Goal: Task Accomplishment & Management: Manage account settings

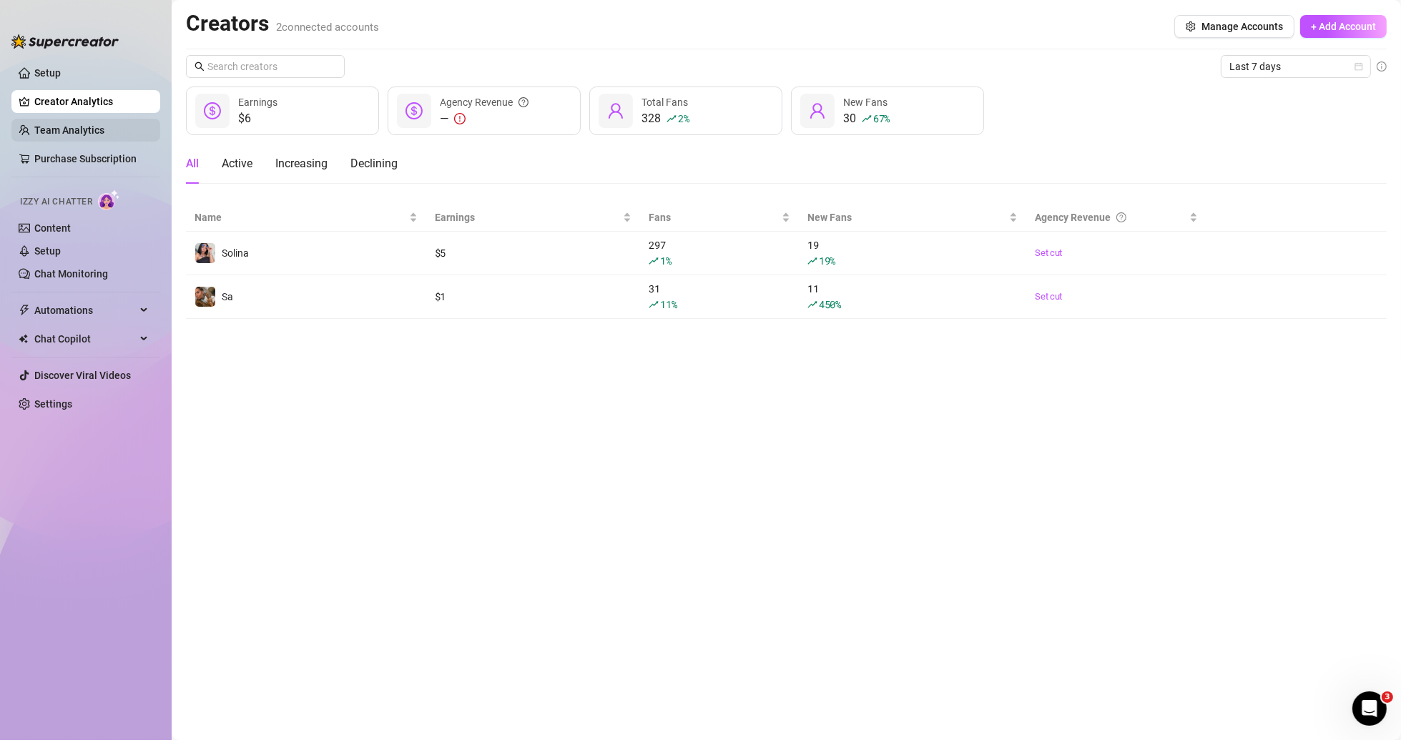
click at [89, 133] on link "Team Analytics" at bounding box center [69, 129] width 70 height 11
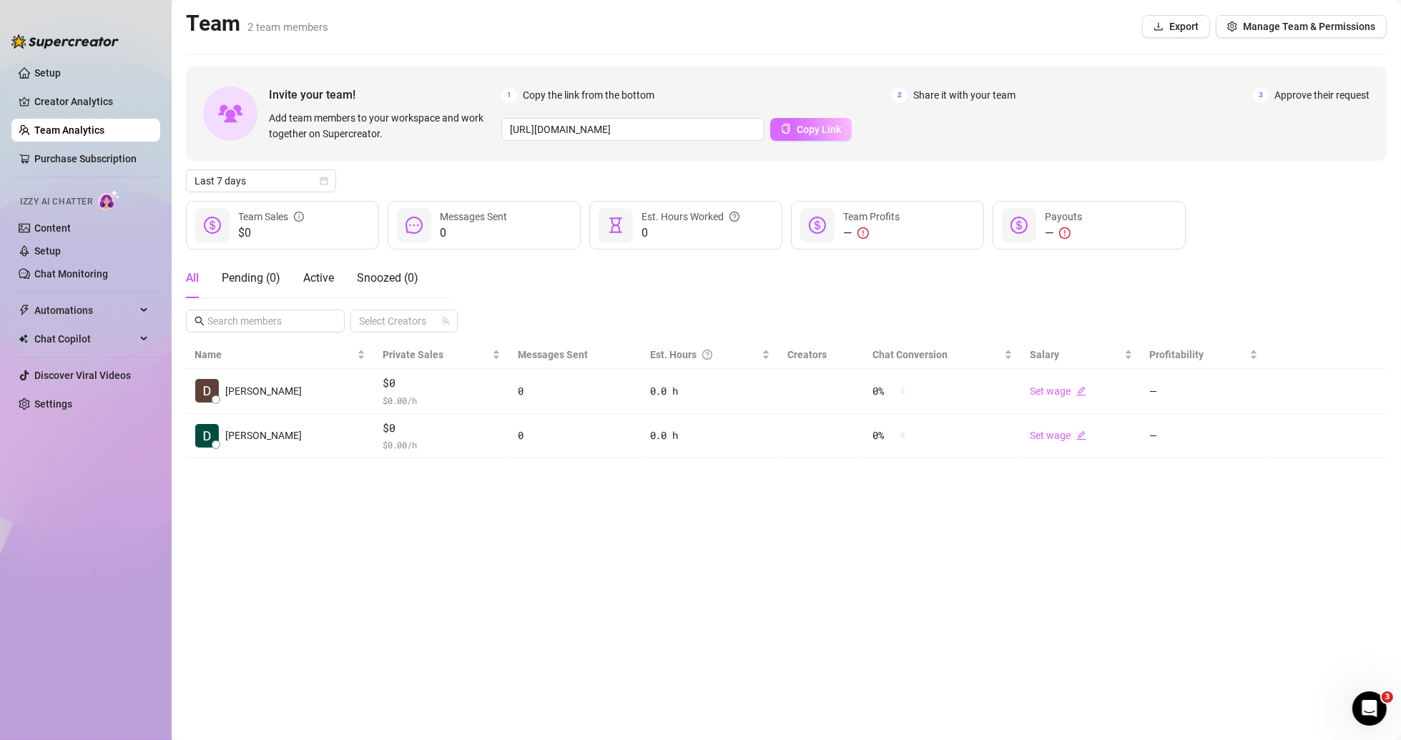
click at [815, 131] on span "Copy Link" at bounding box center [819, 129] width 44 height 11
drag, startPoint x: 426, startPoint y: 212, endPoint x: 507, endPoint y: 209, distance: 80.9
click at [507, 209] on div "0 Messages Sent" at bounding box center [484, 225] width 193 height 49
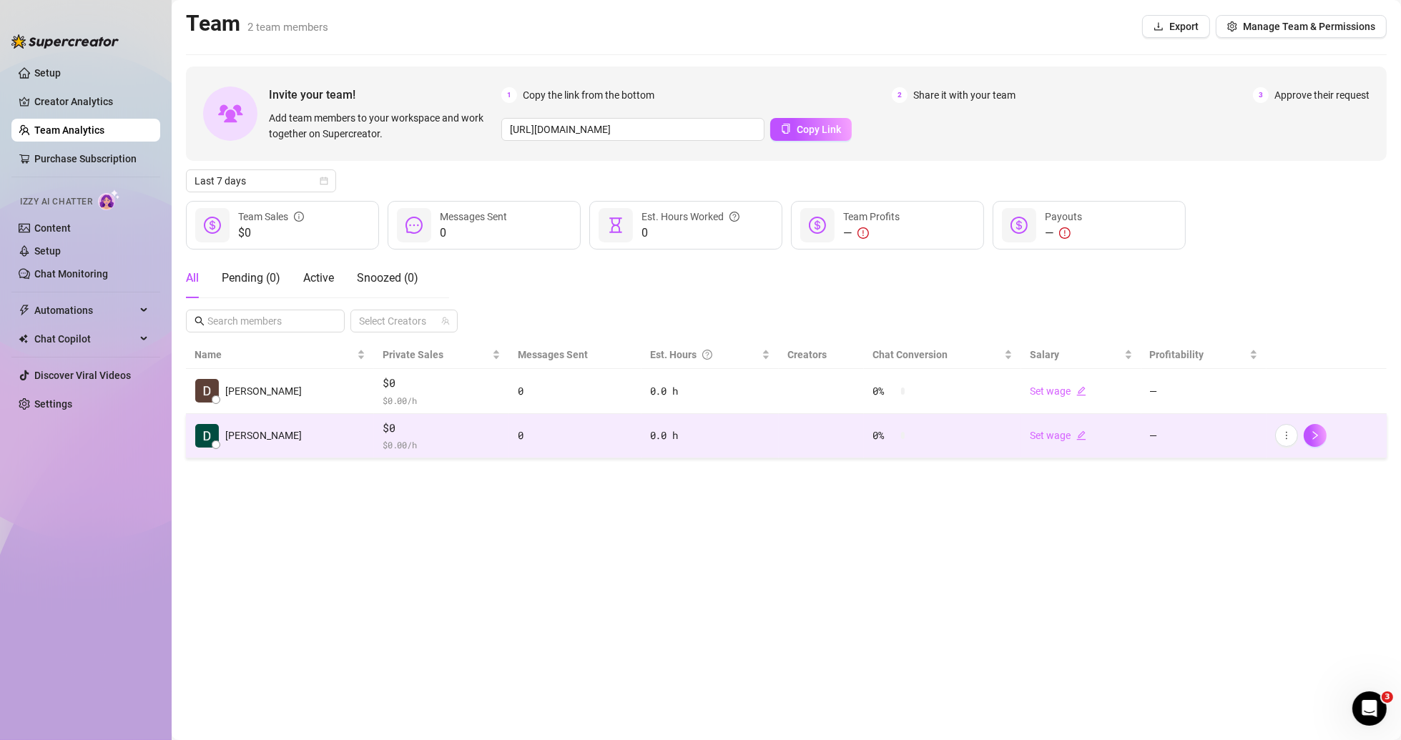
click at [277, 425] on td "[PERSON_NAME]" at bounding box center [280, 436] width 188 height 45
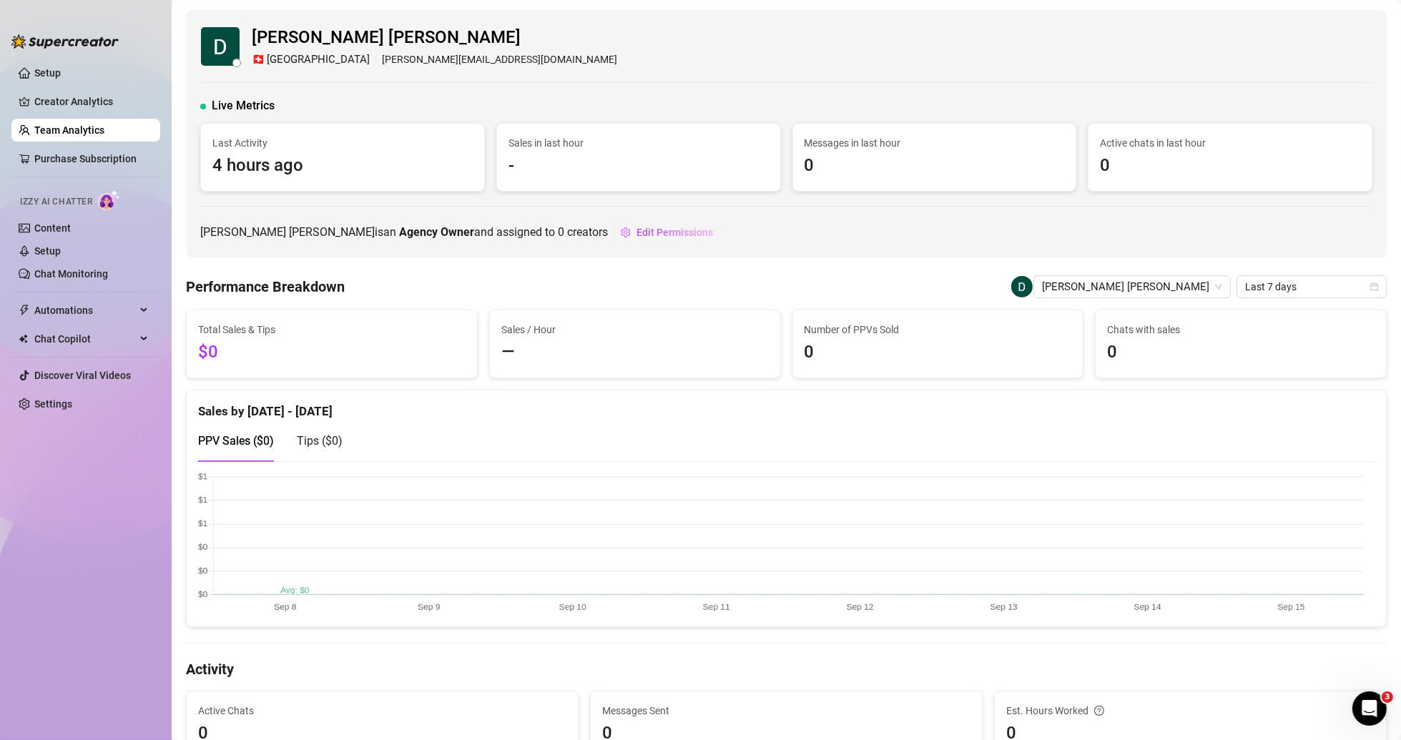
click at [330, 453] on div "Tips ( $0 )" at bounding box center [320, 440] width 46 height 41
click at [273, 451] on div "PPV Sales ( $0 )" at bounding box center [236, 440] width 76 height 41
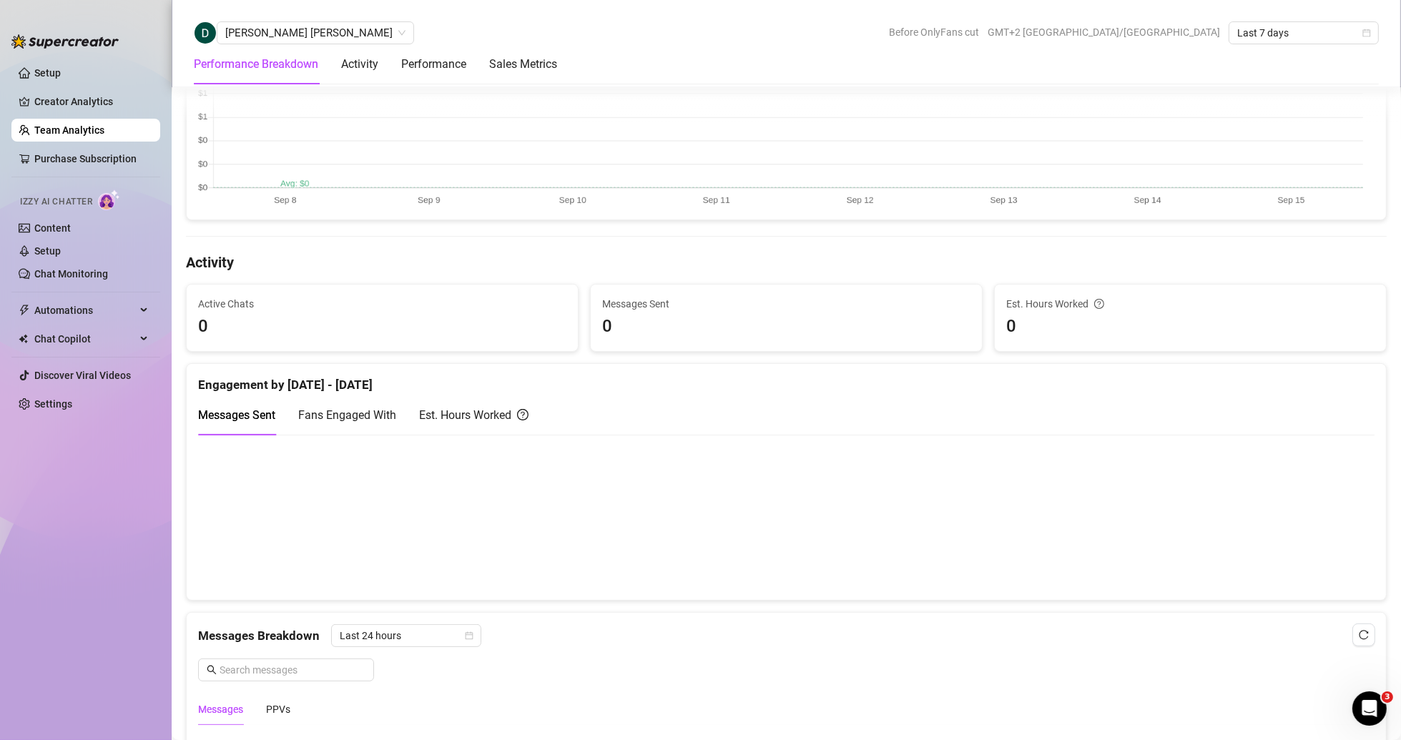
scroll to position [644, 0]
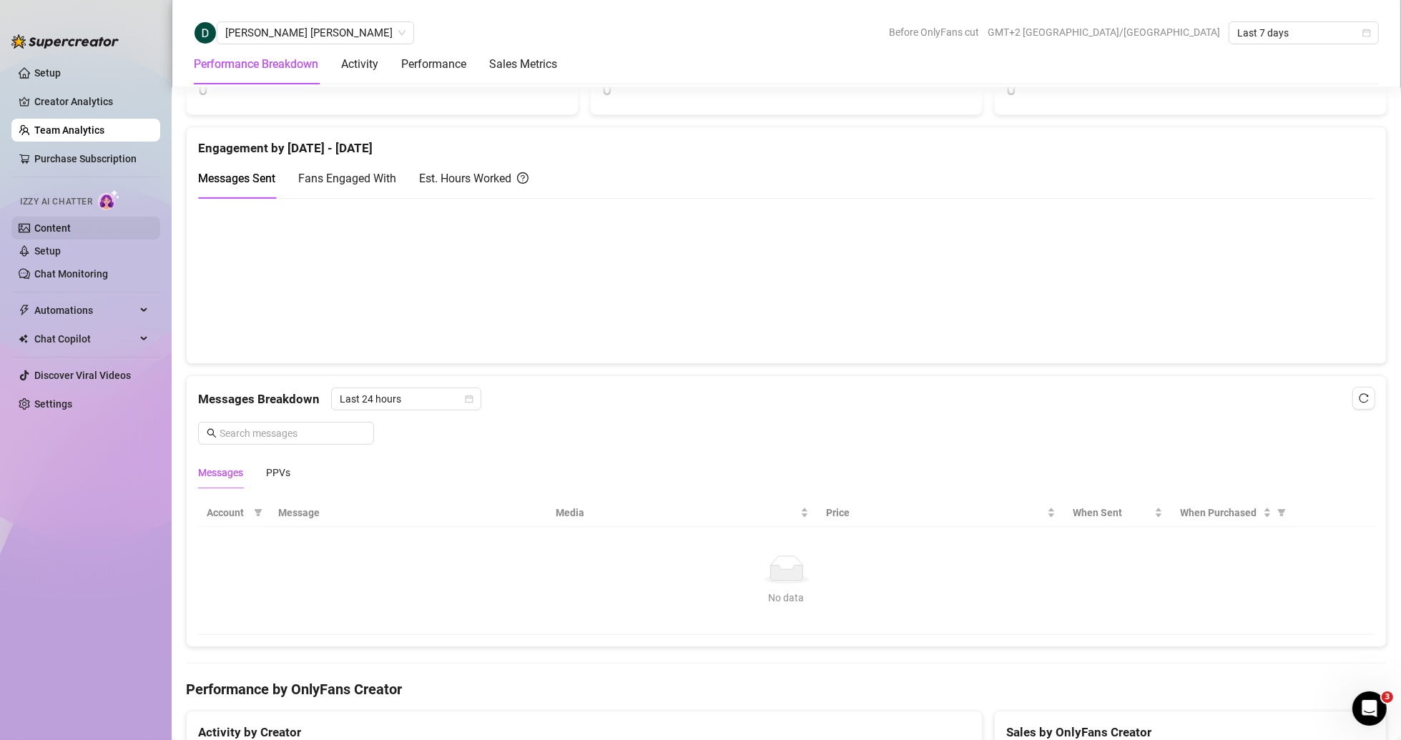
click at [71, 222] on link "Content" at bounding box center [52, 227] width 36 height 11
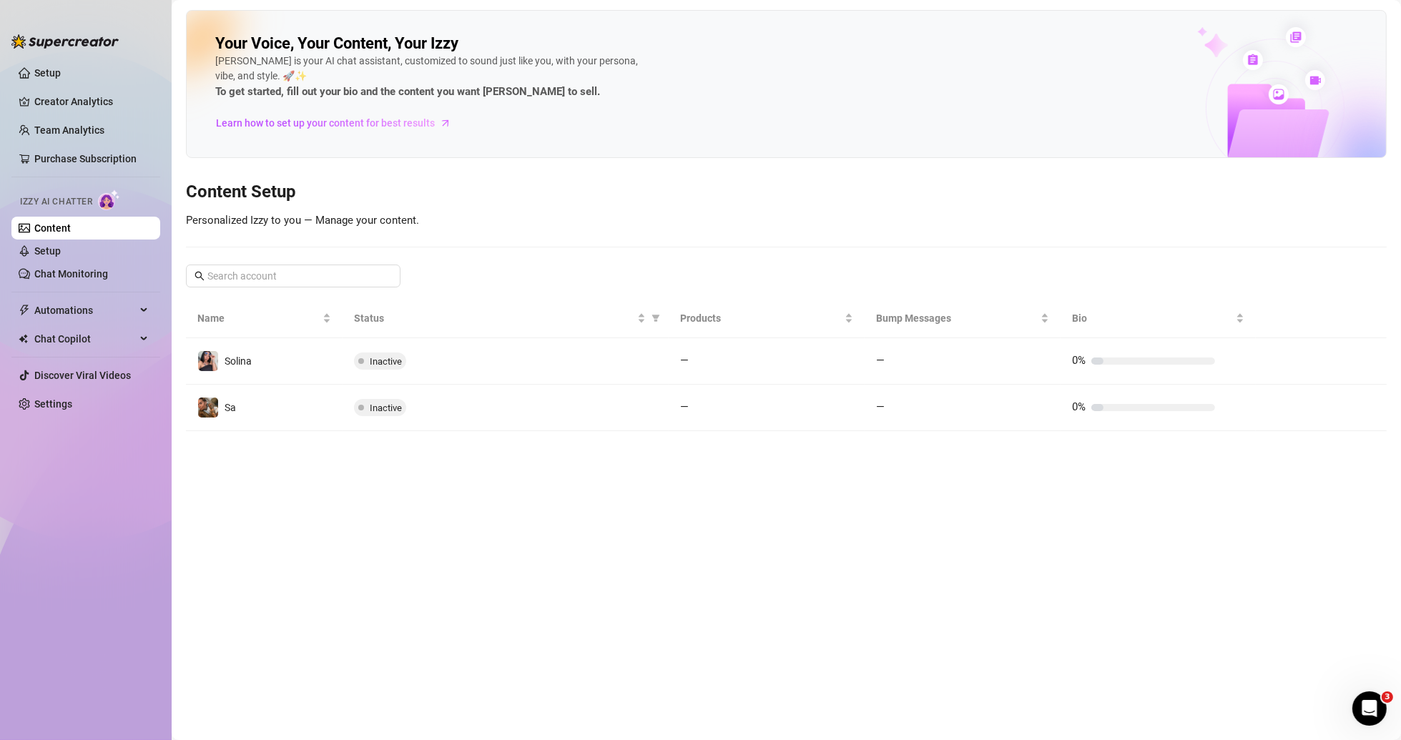
click at [122, 513] on ul "Setup Creator Analytics Team Analytics Purchase Subscription Izzy AI Chatter Co…" at bounding box center [85, 389] width 149 height 666
click at [80, 134] on link "Team Analytics" at bounding box center [69, 129] width 70 height 11
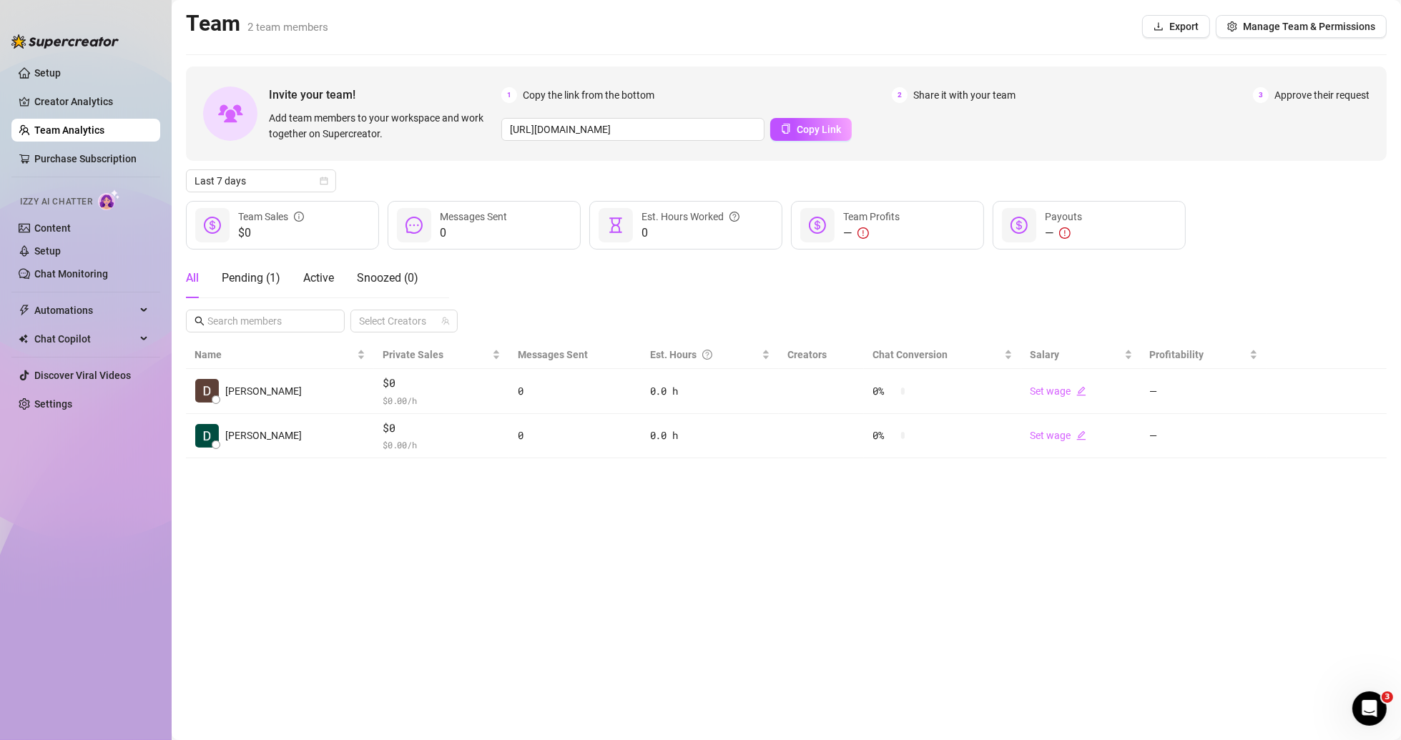
click at [281, 277] on div "All Pending ( 1 ) Active Snoozed ( 0 )" at bounding box center [302, 278] width 232 height 40
click at [271, 276] on div "Pending ( 1 )" at bounding box center [251, 278] width 59 height 17
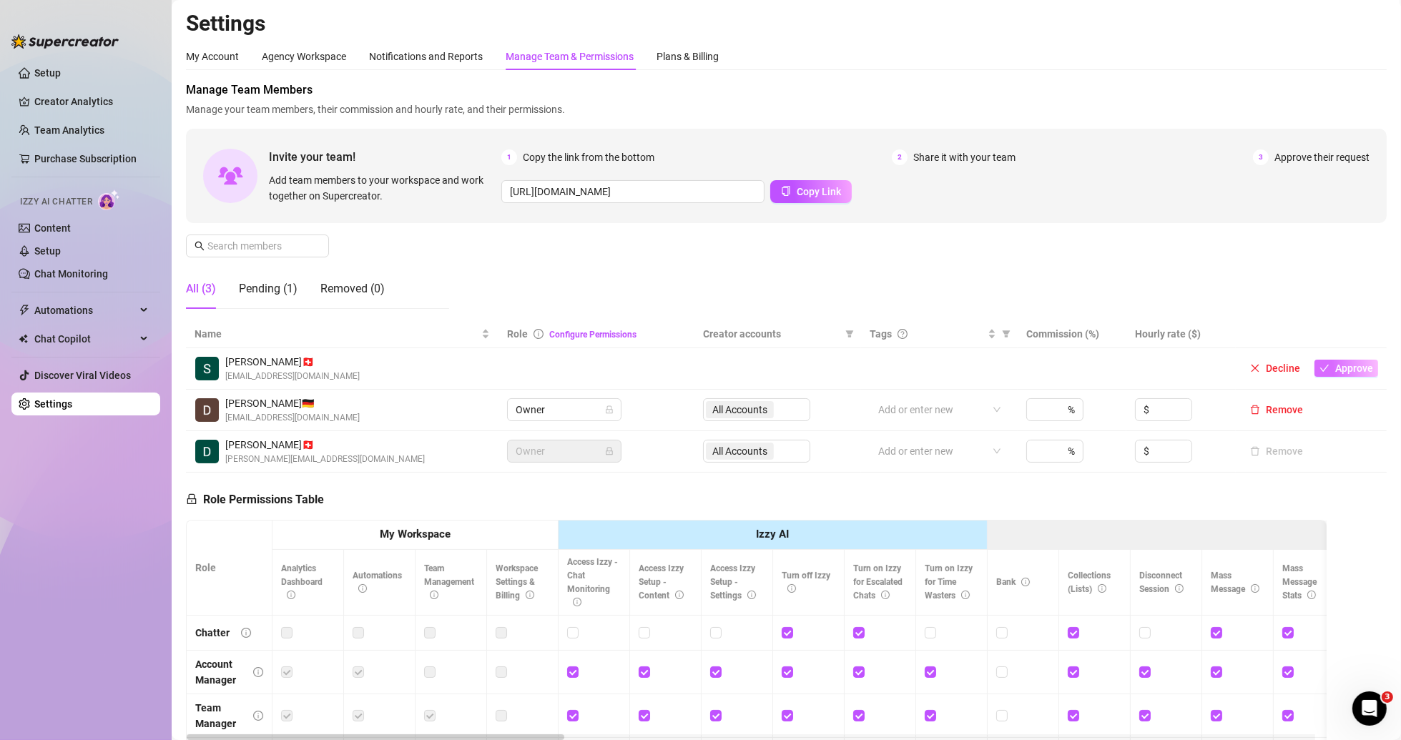
click at [1335, 368] on span "Approve" at bounding box center [1354, 368] width 38 height 11
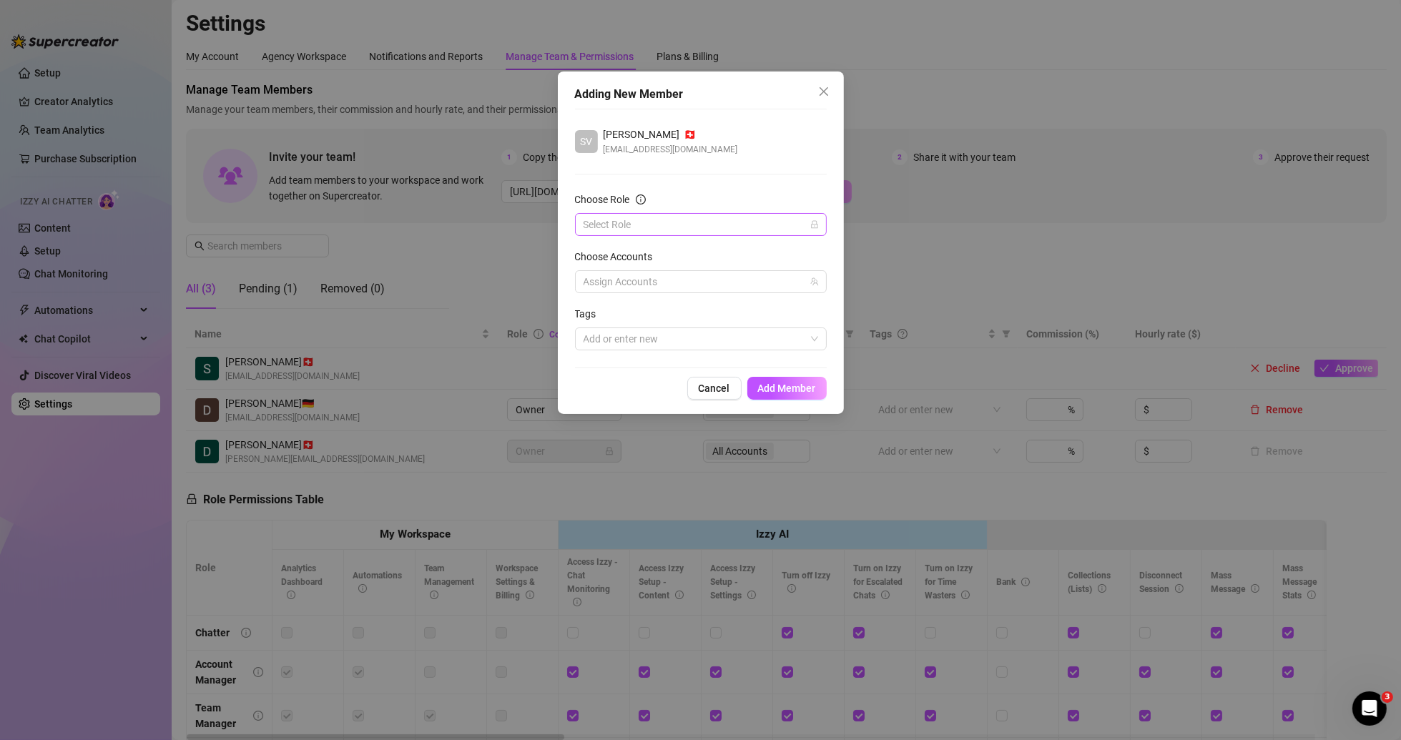
click at [672, 221] on input "Choose Role" at bounding box center [695, 224] width 222 height 21
click at [606, 297] on div "Team Manager" at bounding box center [700, 299] width 229 height 16
click at [632, 285] on div at bounding box center [693, 282] width 231 height 20
click at [643, 330] on span "Solina" at bounding box center [652, 330] width 27 height 11
click at [602, 345] on span "Select tree node" at bounding box center [604, 350] width 11 height 11
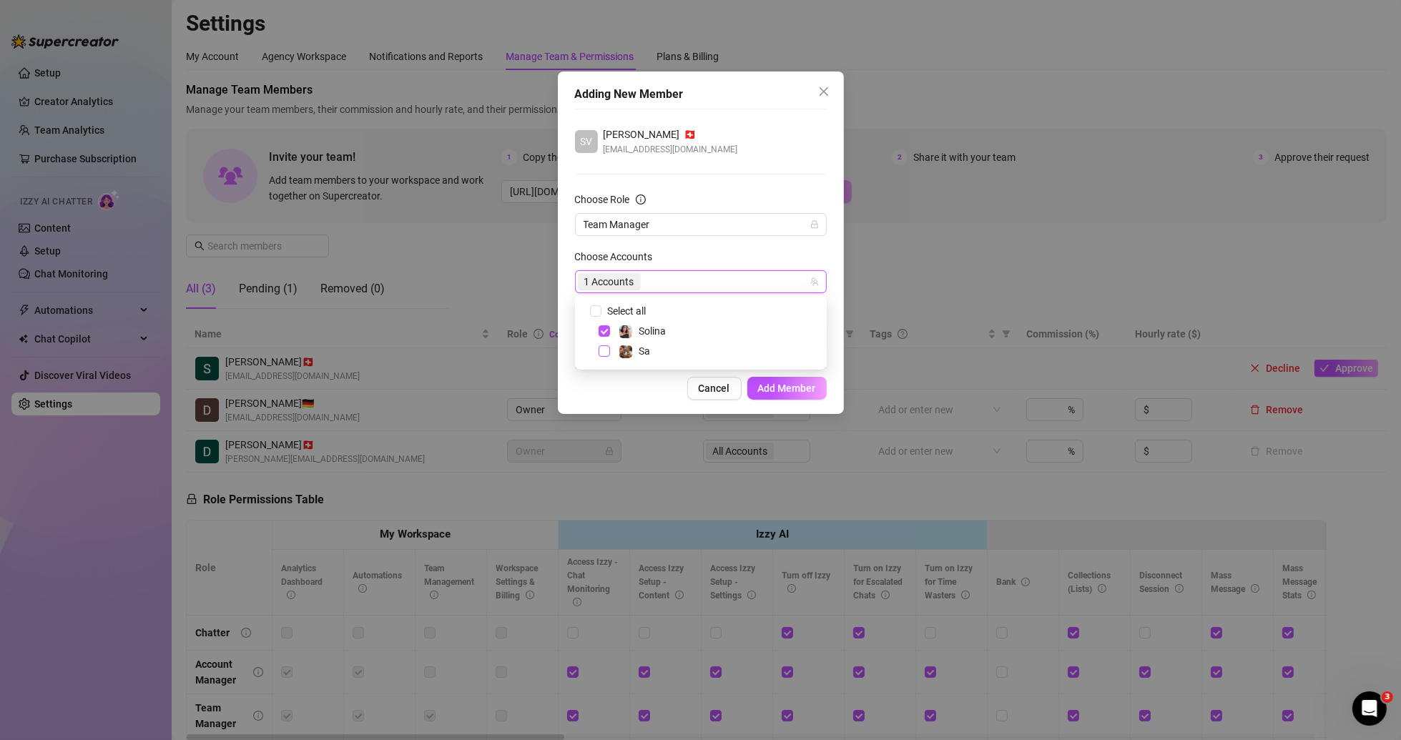
checkbox input "true"
click at [764, 383] on span "Add Member" at bounding box center [787, 388] width 58 height 11
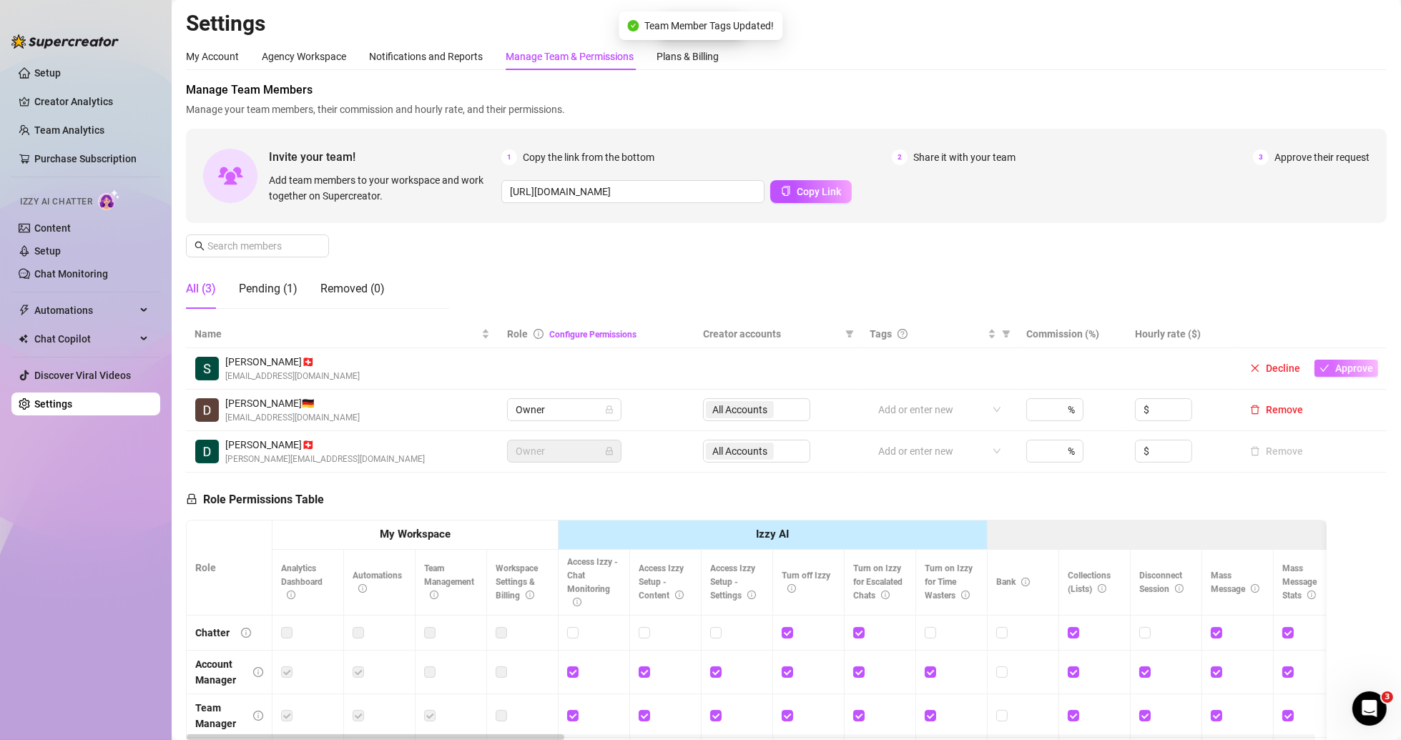
click at [1345, 365] on span "Approve" at bounding box center [1354, 368] width 38 height 11
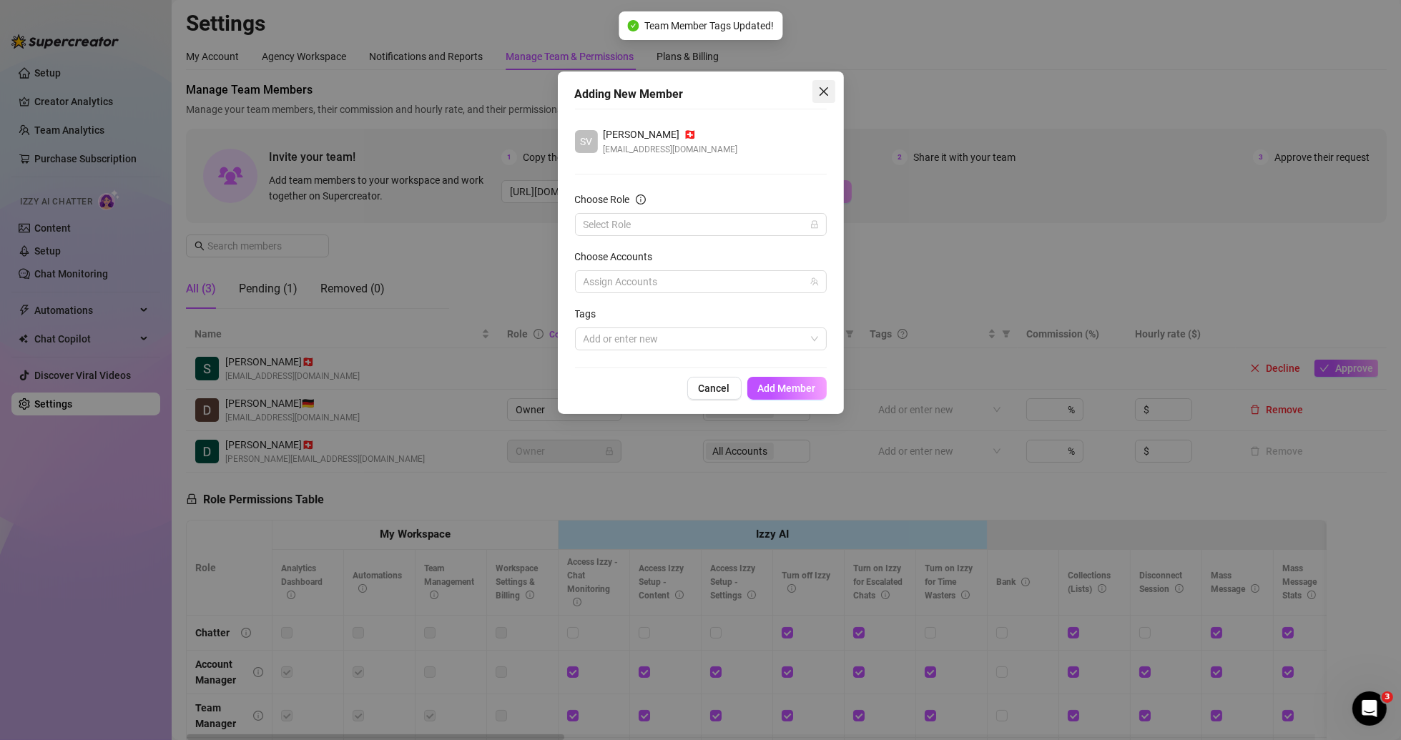
click at [830, 90] on span "Close" at bounding box center [823, 91] width 23 height 11
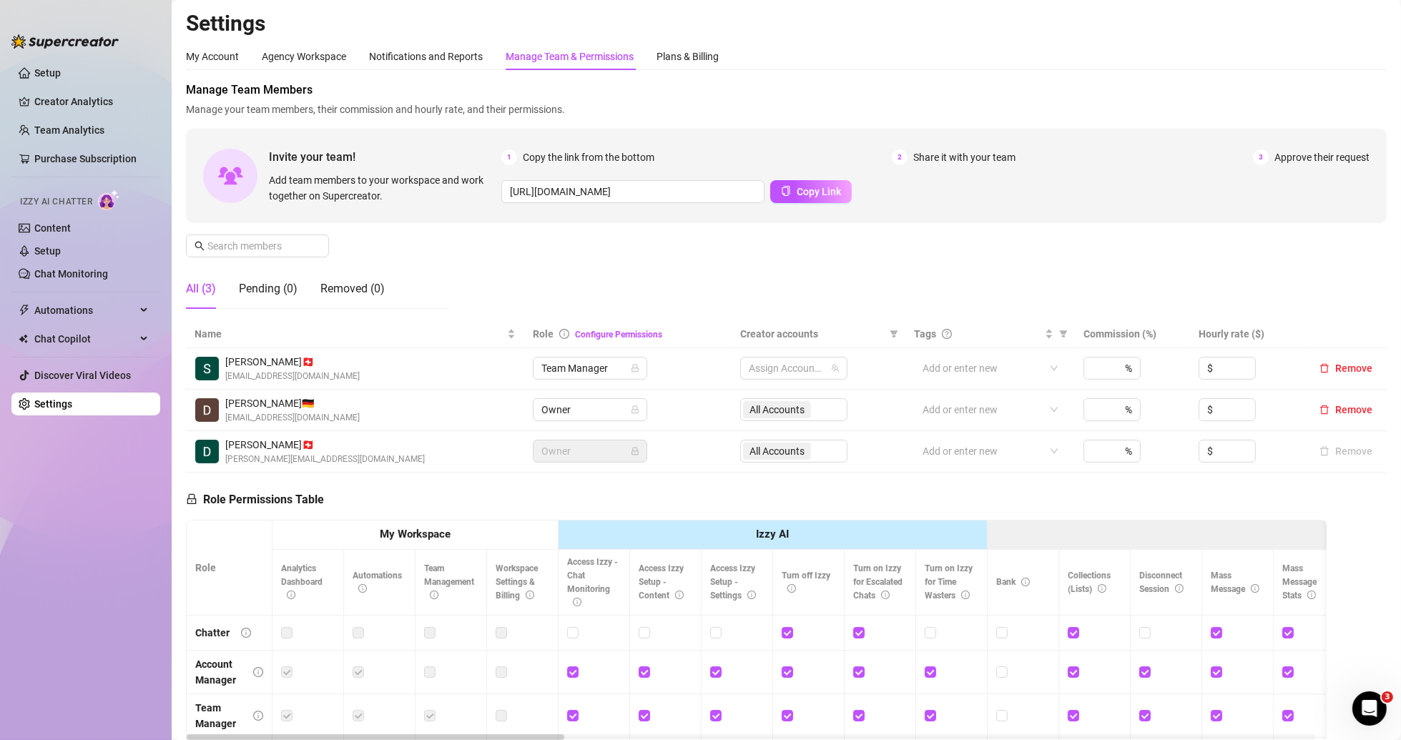
click at [312, 216] on div "Invite your team! Add team members to your workspace and work together on Super…" at bounding box center [786, 176] width 1201 height 94
click at [1201, 233] on div "Manage Team Members Manage your team members, their commission and hourly rate,…" at bounding box center [786, 201] width 1201 height 239
click at [74, 93] on link "Creator Analytics" at bounding box center [91, 101] width 114 height 23
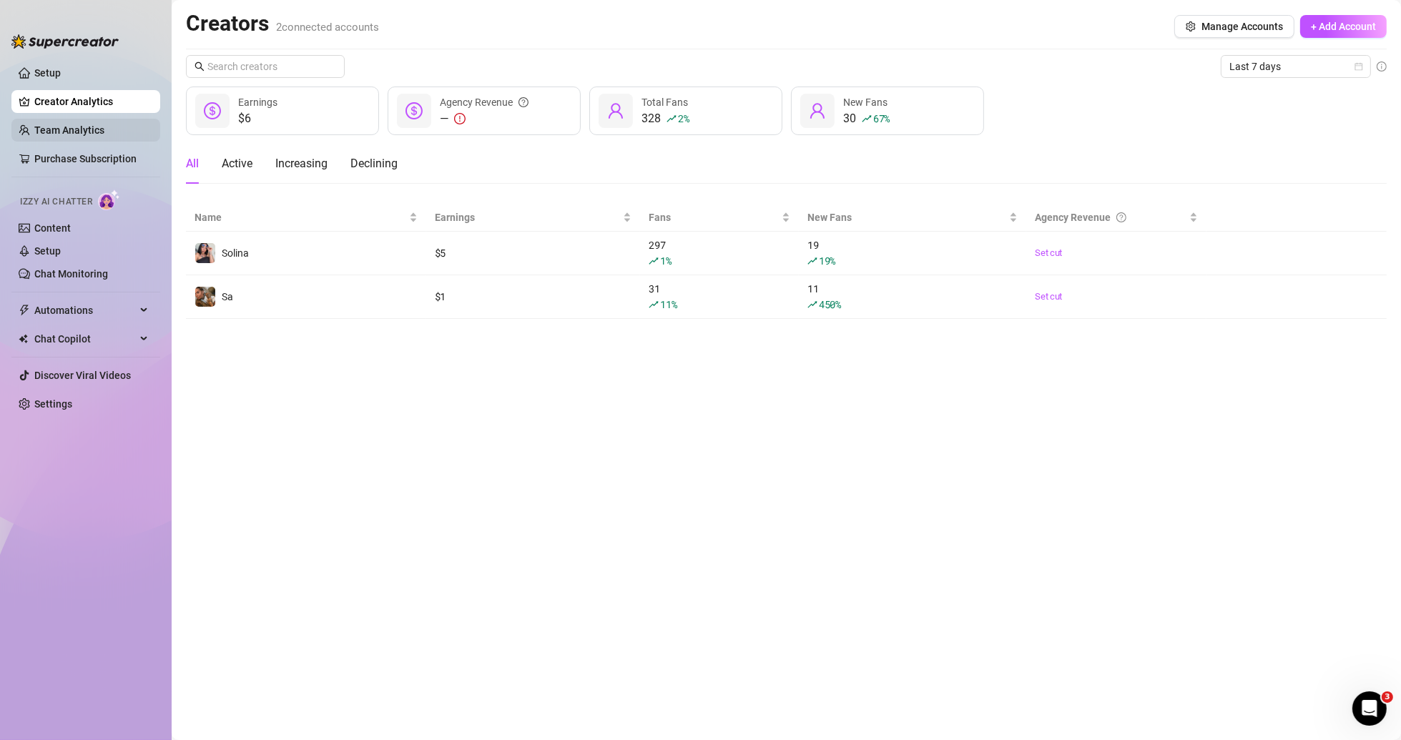
click at [89, 124] on link "Team Analytics" at bounding box center [69, 129] width 70 height 11
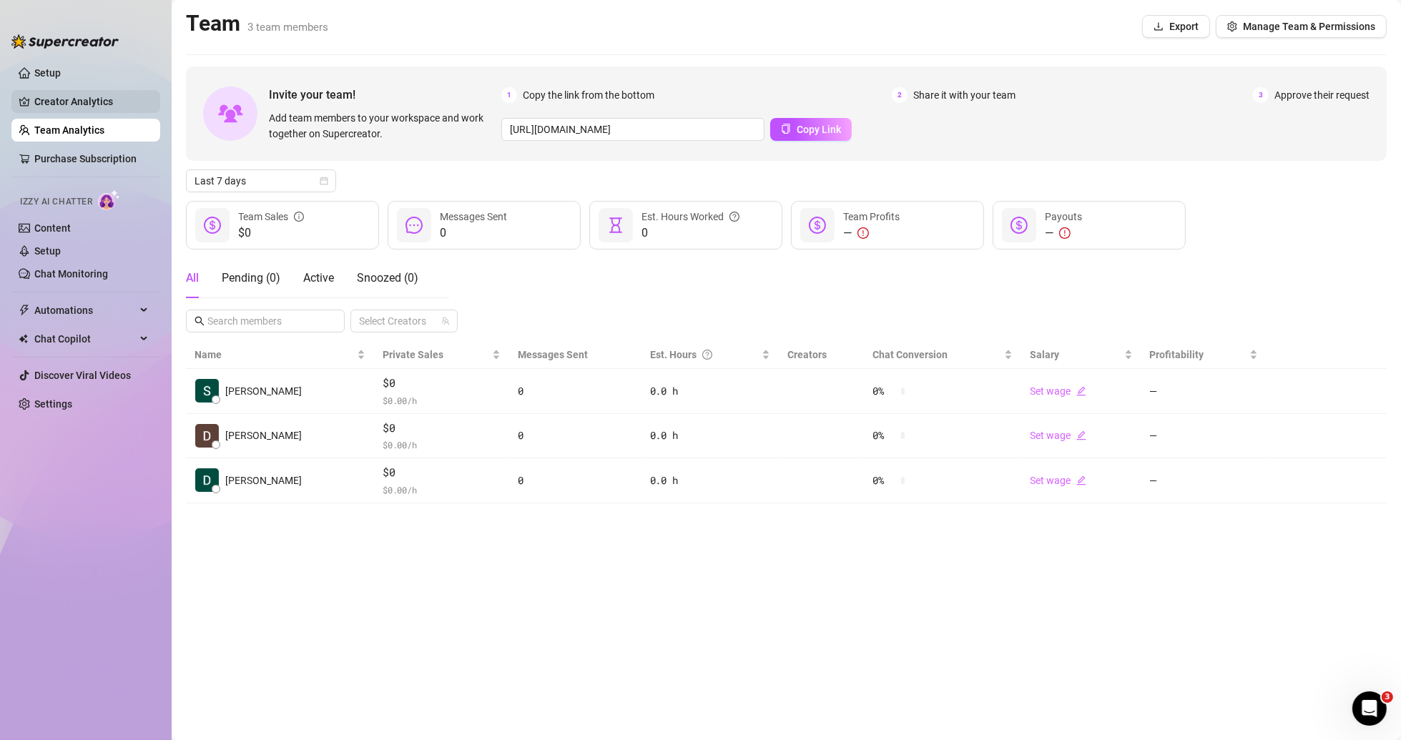
click at [64, 93] on link "Creator Analytics" at bounding box center [91, 101] width 114 height 23
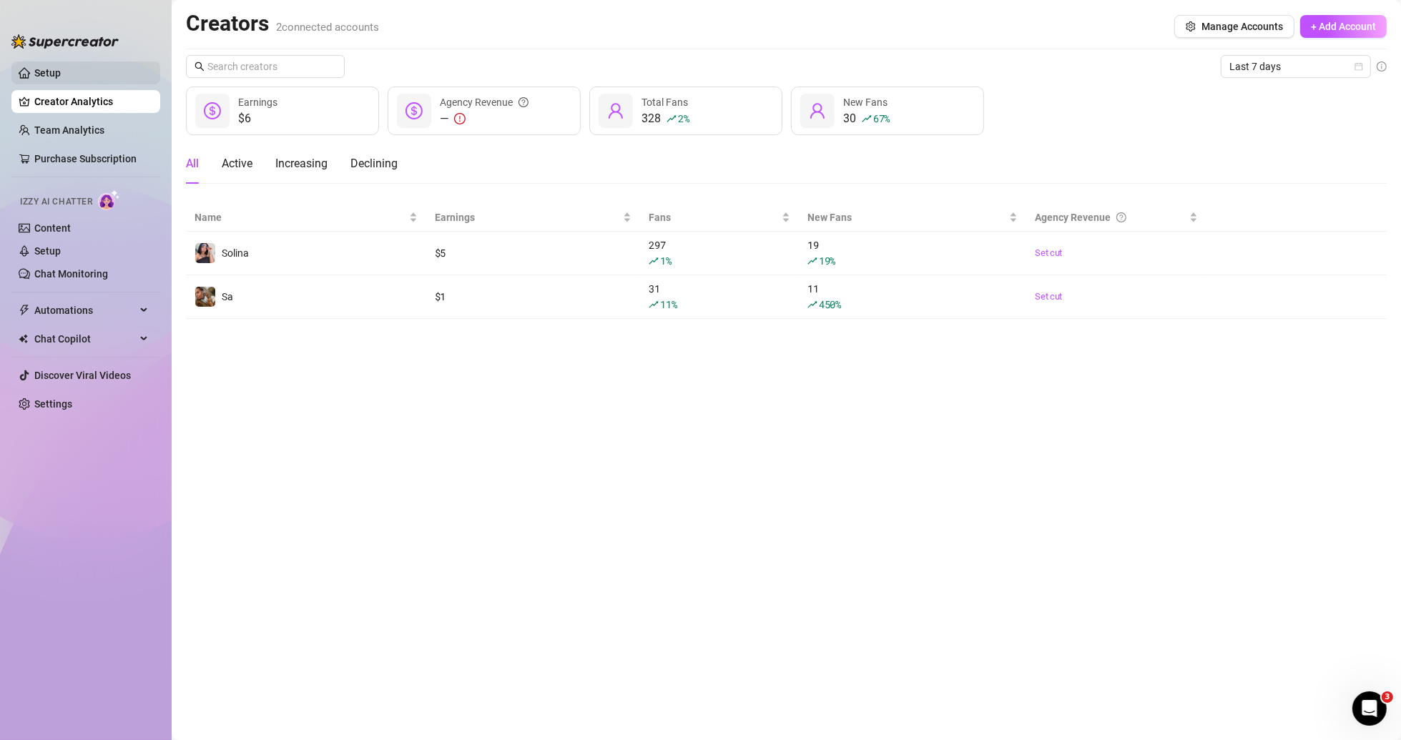
click at [43, 68] on link "Setup" at bounding box center [47, 72] width 26 height 11
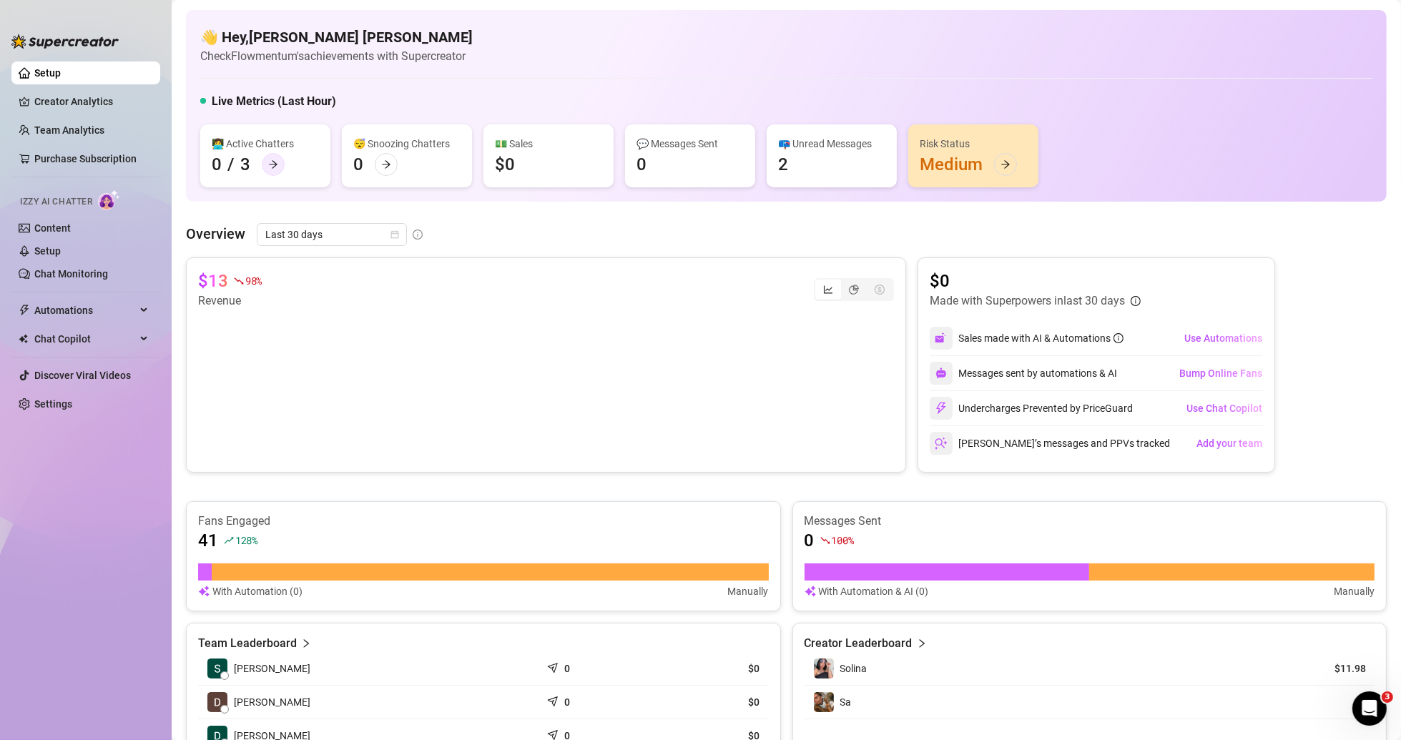
click at [265, 164] on div at bounding box center [273, 164] width 23 height 23
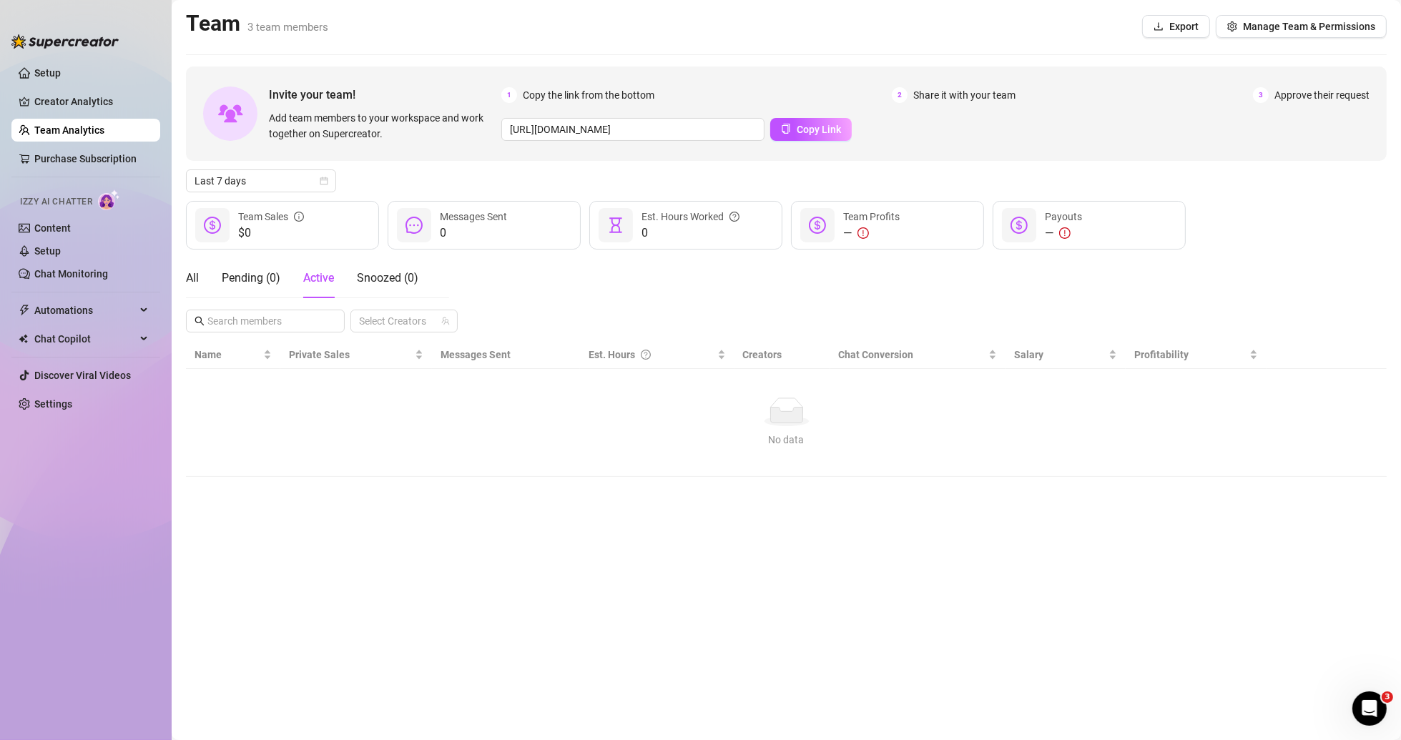
click at [208, 287] on div "All Pending ( 0 ) Active Snoozed ( 0 )" at bounding box center [302, 278] width 232 height 40
click at [180, 275] on main "Team 3 team members Export Manage Team & Permissions Invite your team! Add team…" at bounding box center [786, 370] width 1229 height 740
click at [188, 276] on div "All" at bounding box center [192, 278] width 13 height 17
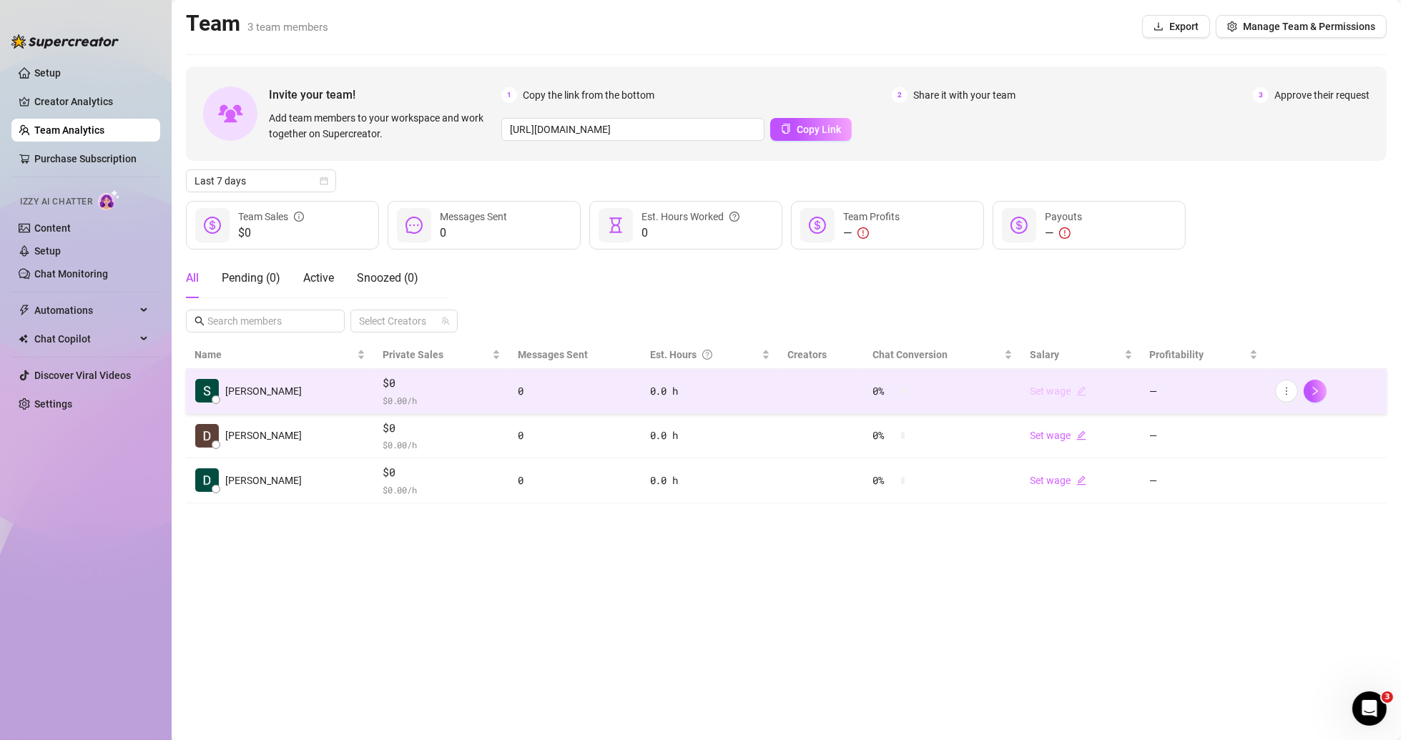
click at [1071, 391] on link "Set wage" at bounding box center [1058, 390] width 56 height 11
